Goal: Information Seeking & Learning: Learn about a topic

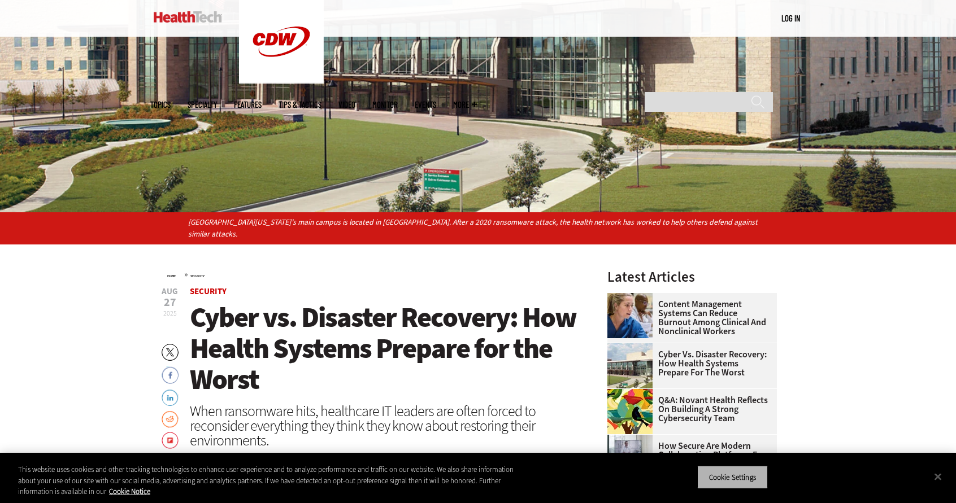
click at [729, 482] on button "Cookie Settings" at bounding box center [732, 478] width 71 height 24
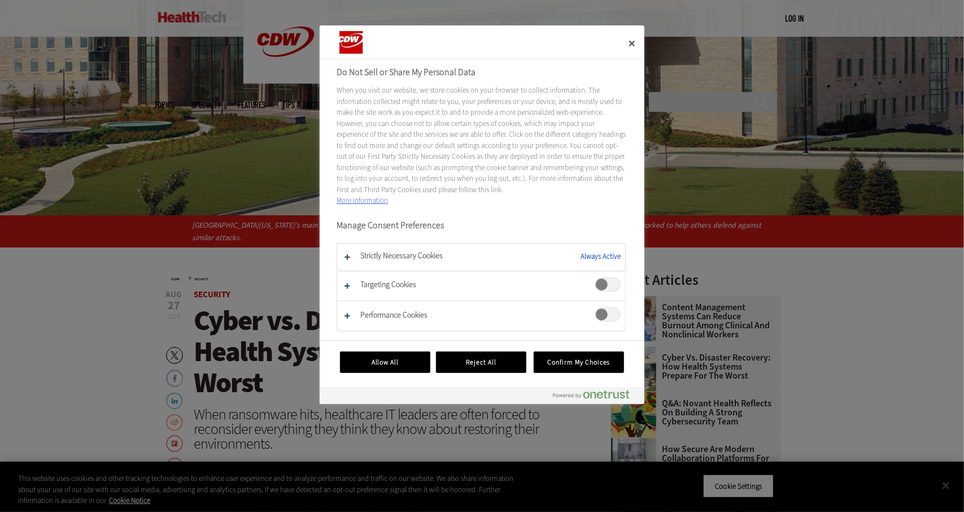
click at [602, 284] on span "Targeting Cookies" at bounding box center [607, 284] width 25 height 14
click at [602, 314] on span "Performance Cookies" at bounding box center [607, 314] width 25 height 14
click at [589, 366] on button "Confirm My Choices" at bounding box center [579, 361] width 90 height 21
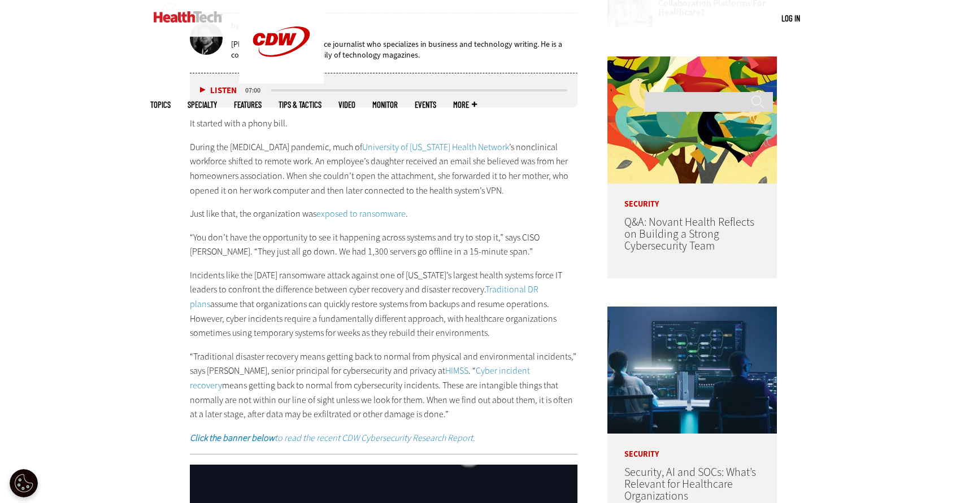
scroll to position [675, 0]
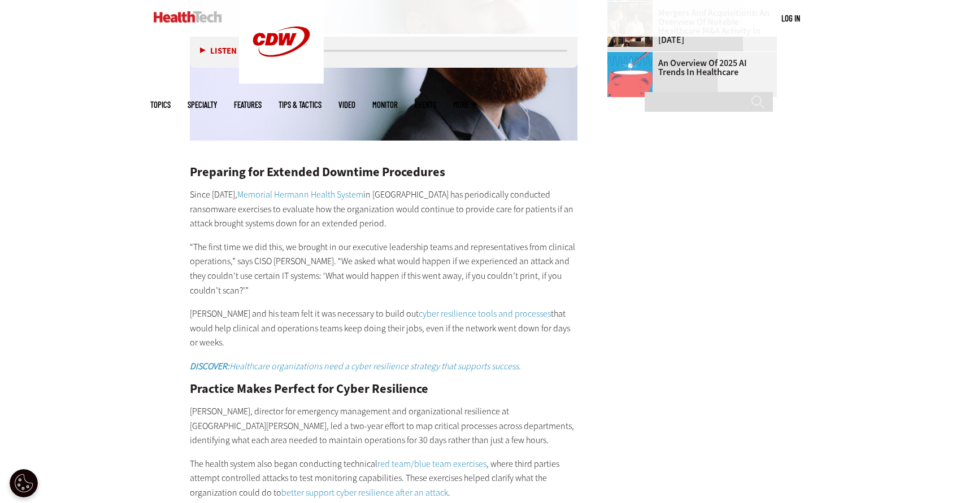
scroll to position [1913, 0]
